Goal: Task Accomplishment & Management: Complete application form

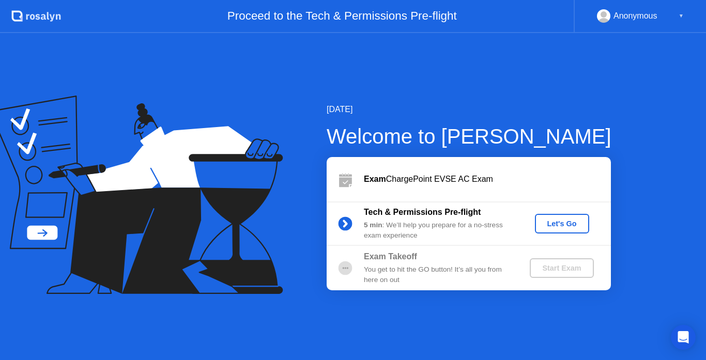
click at [549, 222] on div "Let's Go" at bounding box center [562, 224] width 46 height 8
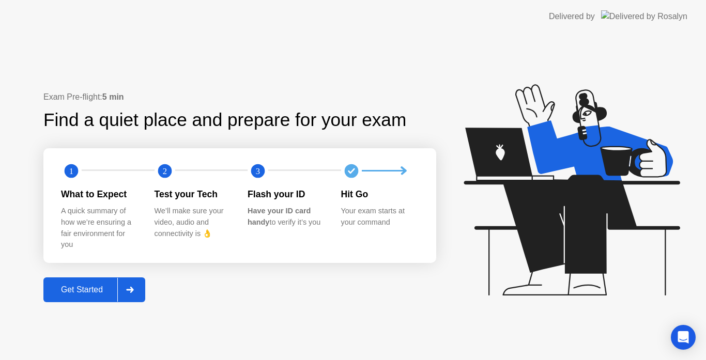
click at [102, 289] on div "Get Started" at bounding box center [82, 289] width 71 height 9
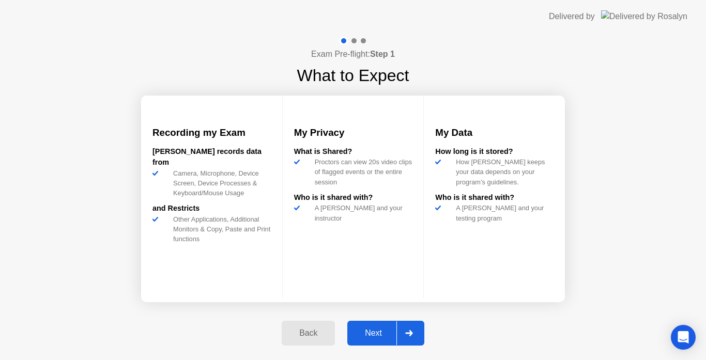
click at [366, 329] on div "Next" at bounding box center [373, 333] width 46 height 9
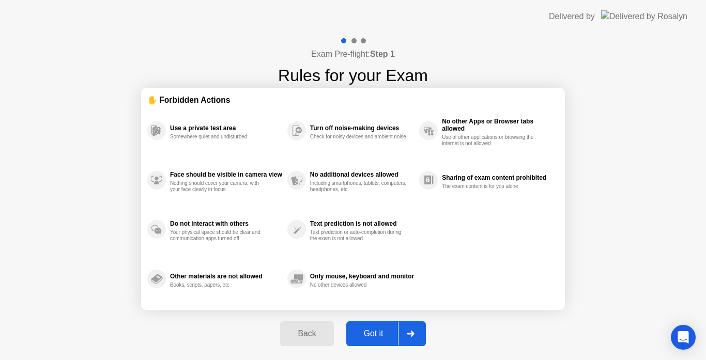
click at [366, 329] on div "Got it" at bounding box center [373, 333] width 49 height 9
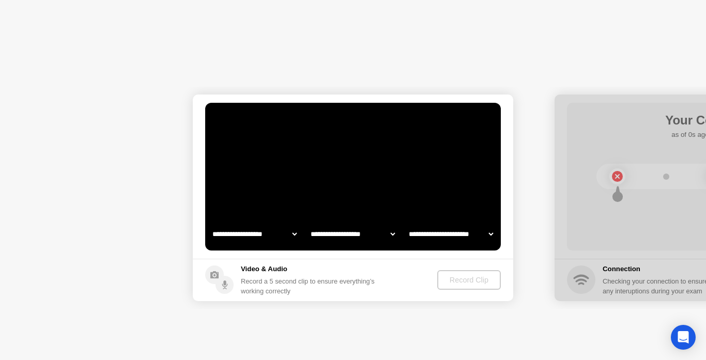
select select "**********"
select select "*******"
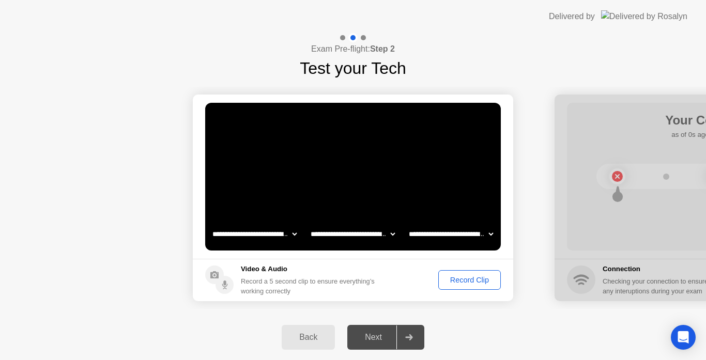
click at [466, 283] on div "Record Clip" at bounding box center [469, 280] width 55 height 8
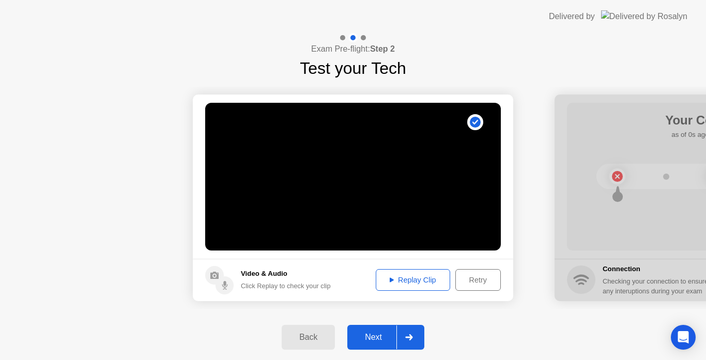
click at [405, 279] on div "Replay Clip" at bounding box center [412, 280] width 67 height 8
click at [379, 333] on div "Next" at bounding box center [373, 337] width 46 height 9
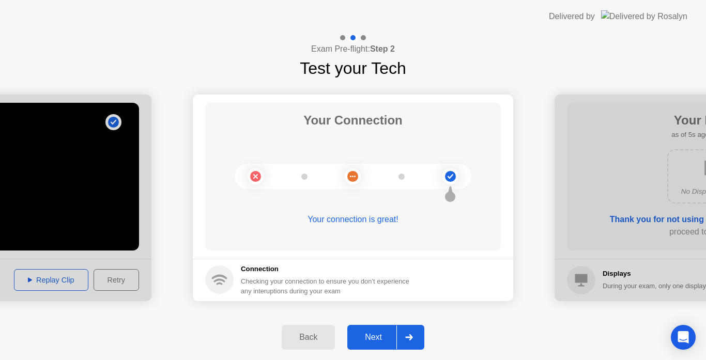
click at [381, 335] on div "Next" at bounding box center [373, 337] width 46 height 9
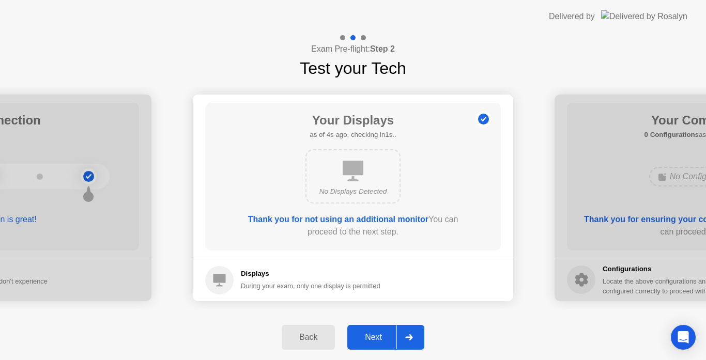
click at [375, 339] on div "Next" at bounding box center [373, 337] width 46 height 9
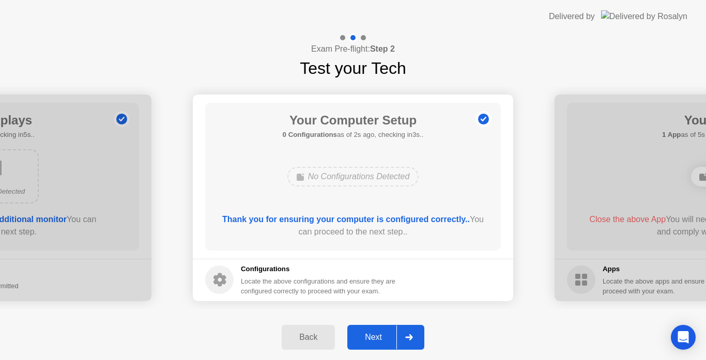
click at [377, 342] on div "Next" at bounding box center [373, 337] width 46 height 9
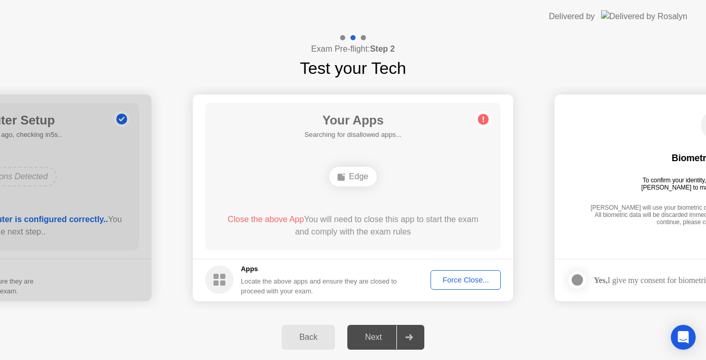
click at [377, 342] on div "Next" at bounding box center [373, 337] width 46 height 9
click at [442, 276] on div "Force Close..." at bounding box center [465, 280] width 63 height 8
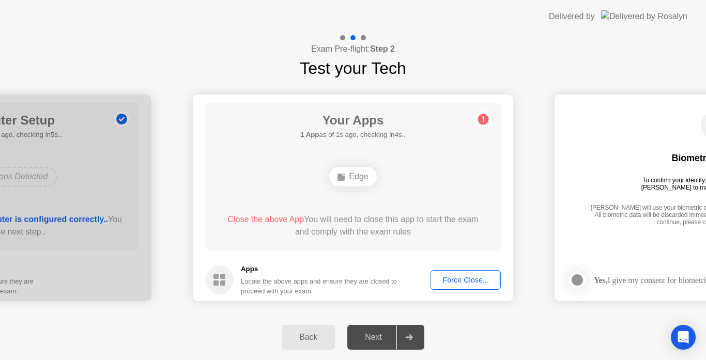
click at [291, 219] on span "Close the above App" at bounding box center [265, 219] width 76 height 9
click at [449, 276] on div "Force Close..." at bounding box center [465, 280] width 63 height 8
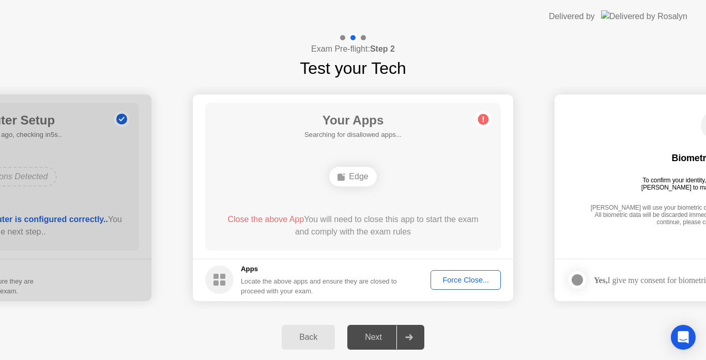
click at [382, 340] on div "Next" at bounding box center [373, 337] width 46 height 9
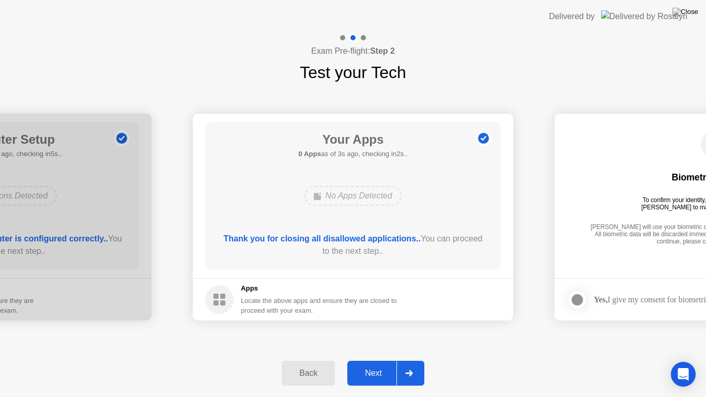
click at [377, 360] on div "Next" at bounding box center [373, 373] width 46 height 9
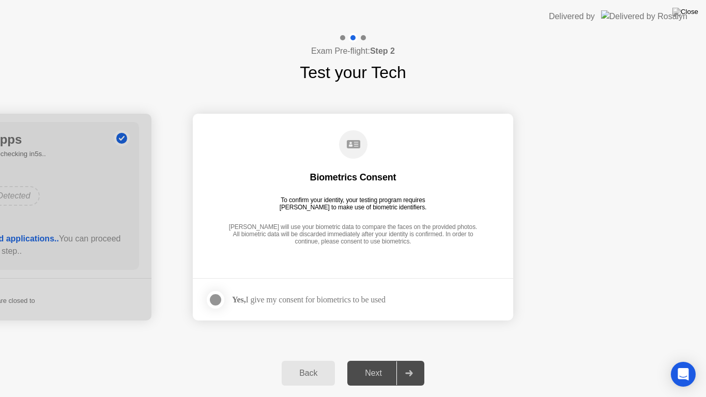
click at [215, 300] on div at bounding box center [215, 300] width 12 height 12
click at [361, 360] on div "Next" at bounding box center [373, 373] width 46 height 9
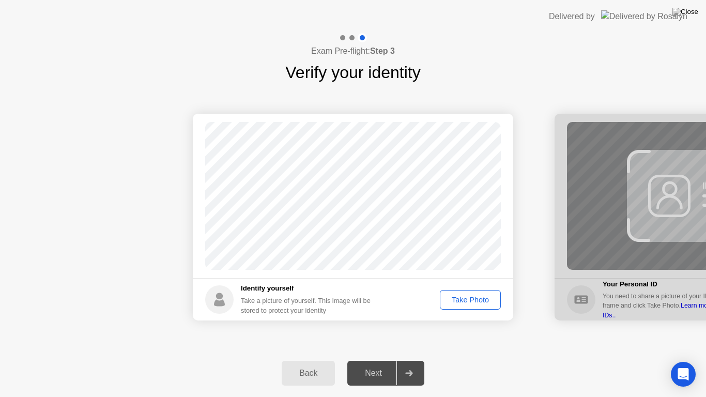
click at [484, 301] on div "Take Photo" at bounding box center [470, 300] width 54 height 8
click at [381, 360] on div "Next" at bounding box center [373, 373] width 46 height 9
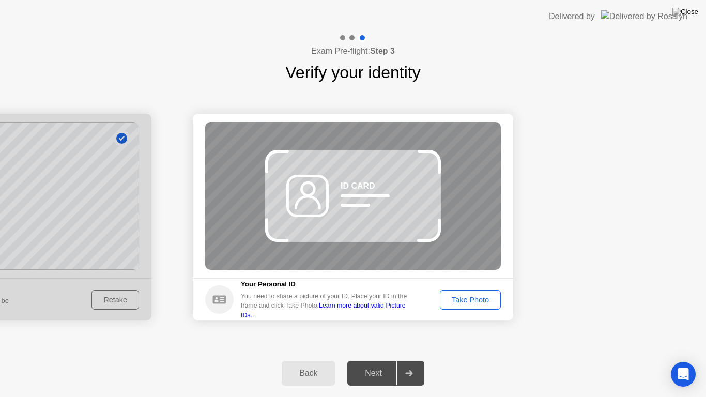
click at [472, 298] on div "Take Photo" at bounding box center [470, 300] width 54 height 8
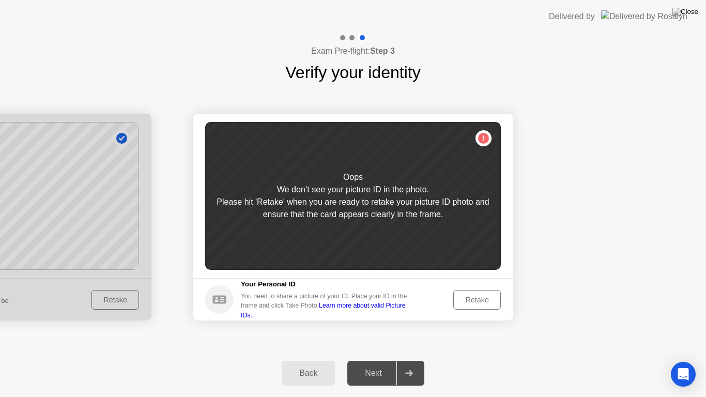
click at [487, 296] on div "Retake" at bounding box center [477, 300] width 40 height 8
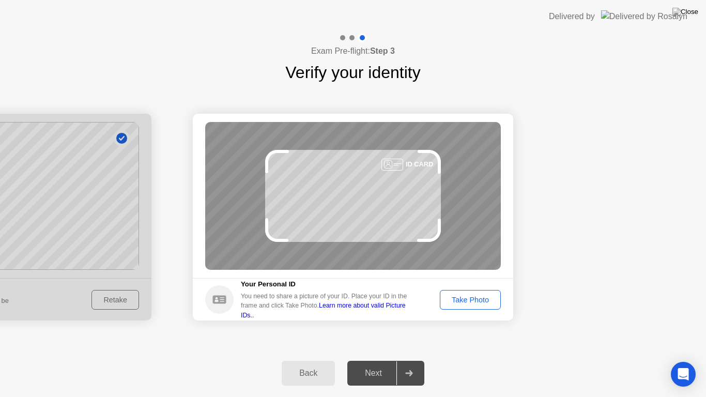
click at [488, 299] on div "Take Photo" at bounding box center [470, 300] width 54 height 8
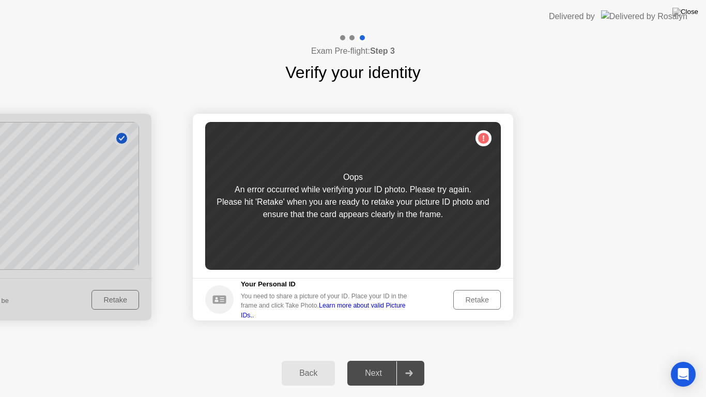
click at [486, 298] on div "Retake" at bounding box center [477, 300] width 40 height 8
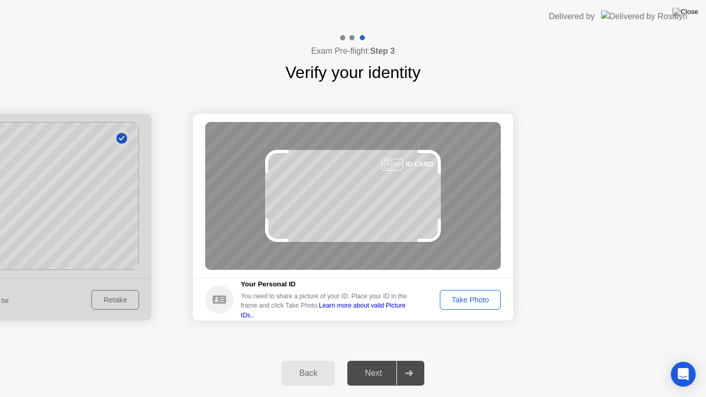
click at [469, 298] on div "Take Photo" at bounding box center [470, 300] width 54 height 8
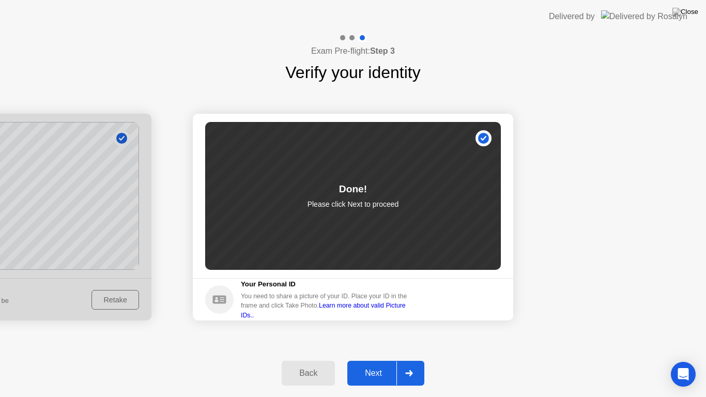
click at [370, 360] on div "Next" at bounding box center [373, 373] width 46 height 9
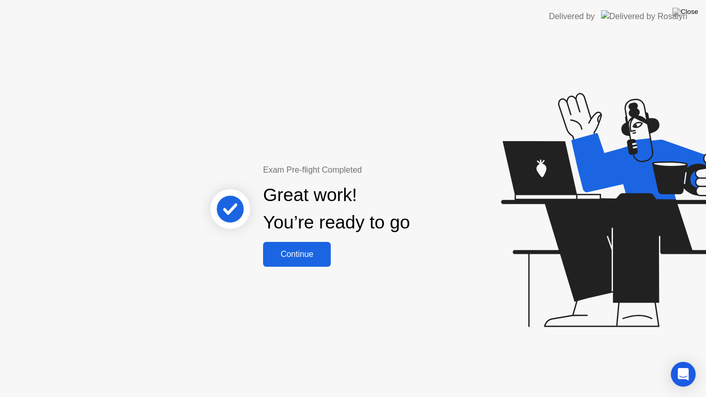
click at [319, 259] on div "Continue" at bounding box center [297, 254] width 62 height 9
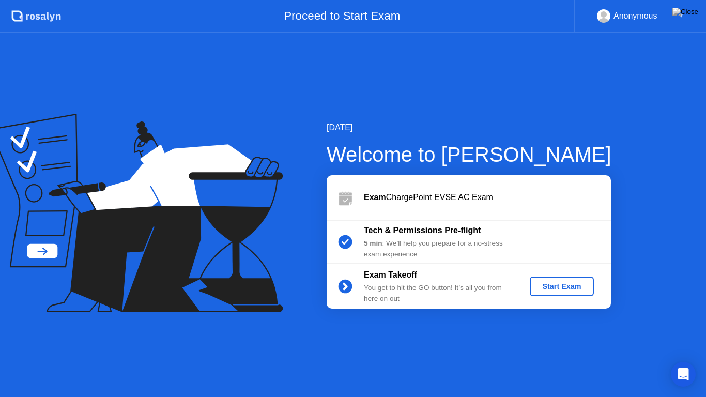
click at [545, 284] on div "Start Exam" at bounding box center [561, 286] width 55 height 8
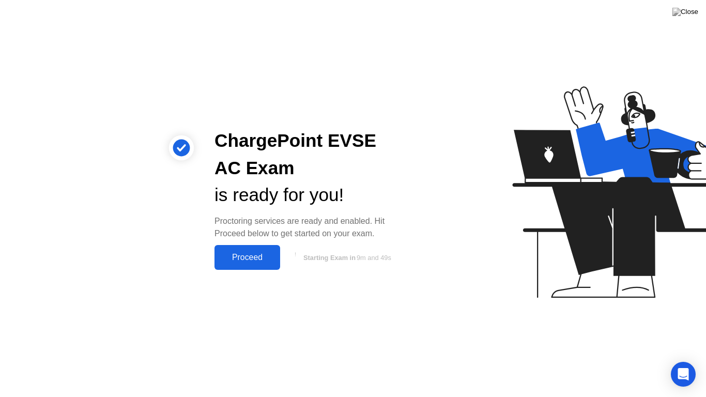
click at [258, 258] on div "Proceed" at bounding box center [247, 257] width 59 height 9
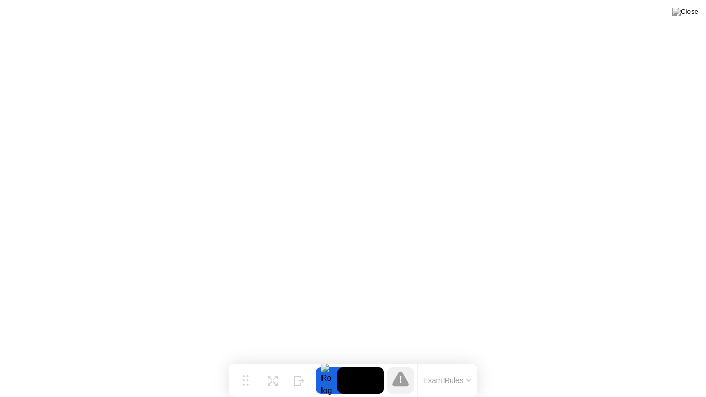
click at [470, 360] on button "Exam Rules" at bounding box center [447, 380] width 55 height 9
